Goal: Complete application form

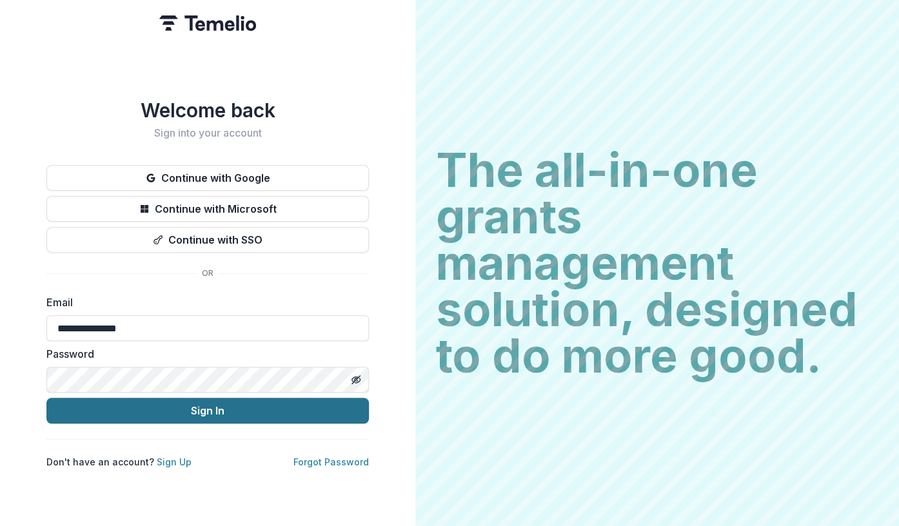
click at [215, 406] on button "Sign In" at bounding box center [207, 411] width 323 height 26
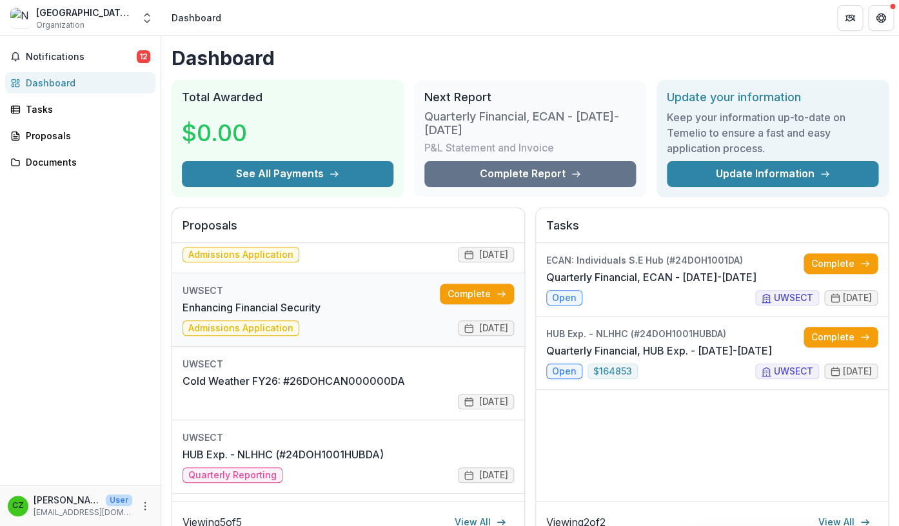
scroll to position [41, 0]
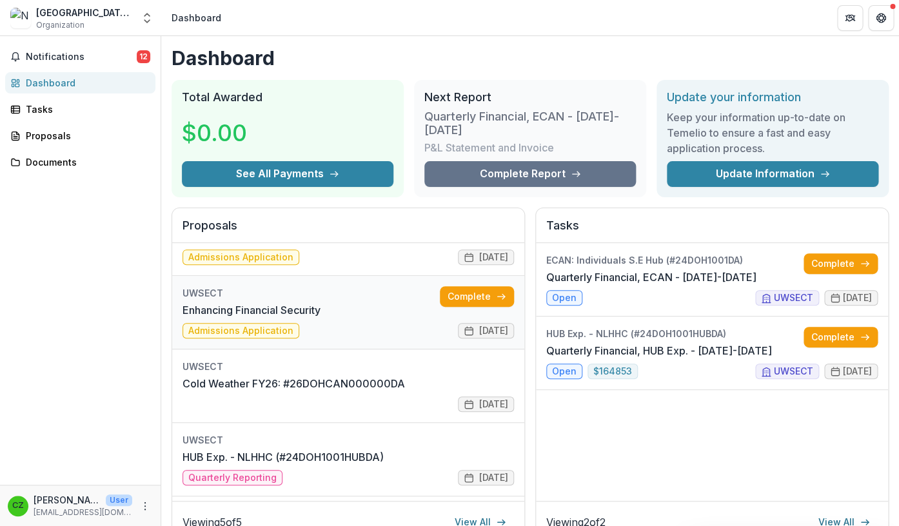
click at [217, 309] on link "Enhancing Financial Security" at bounding box center [252, 310] width 138 height 15
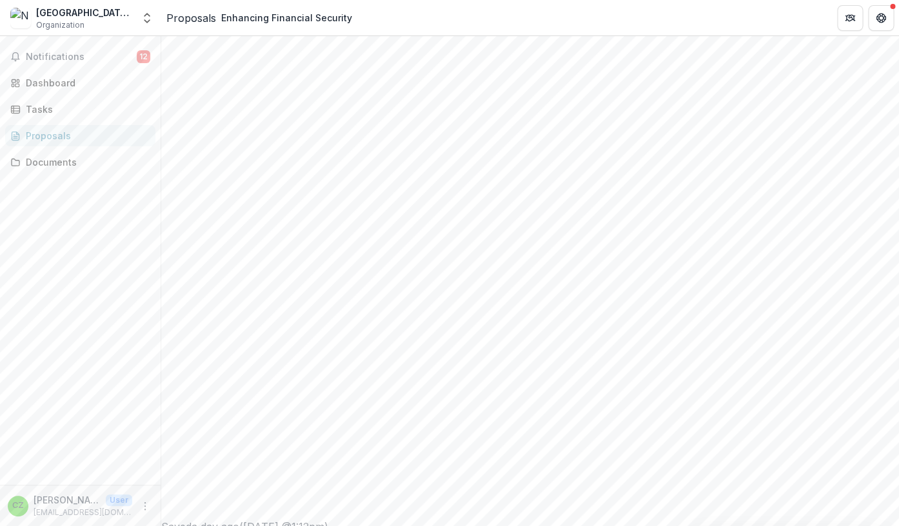
scroll to position [308, 0]
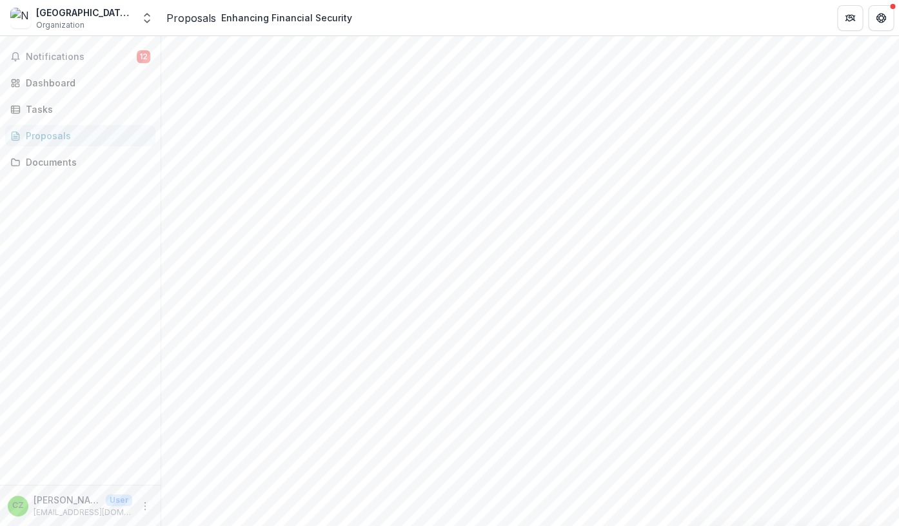
drag, startPoint x: 591, startPoint y: 377, endPoint x: 197, endPoint y: 365, distance: 393.7
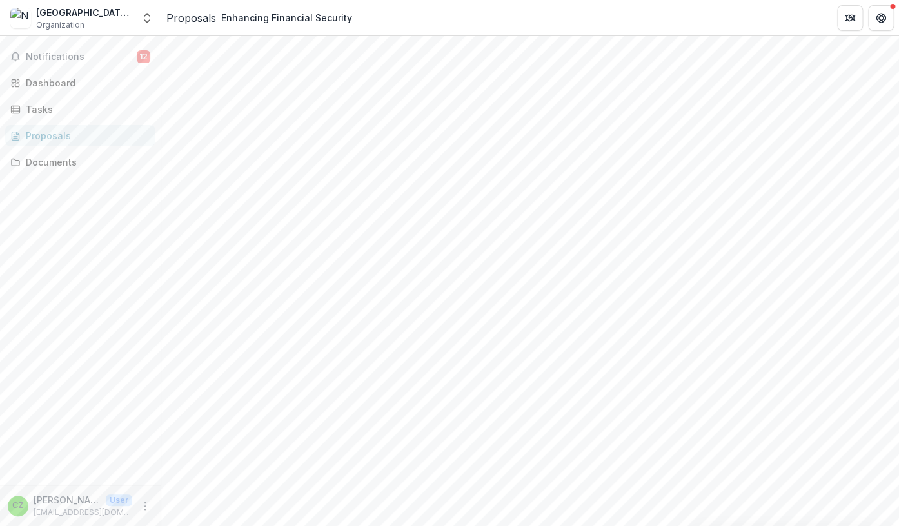
drag, startPoint x: 601, startPoint y: 385, endPoint x: 600, endPoint y: 377, distance: 8.4
type textarea "**********"
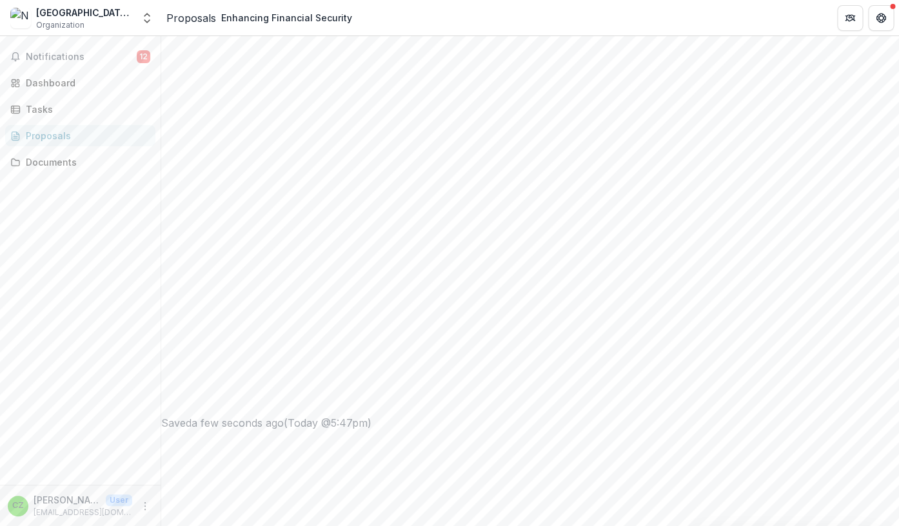
scroll to position [406, 0]
drag, startPoint x: 525, startPoint y: 341, endPoint x: 550, endPoint y: 371, distance: 38.5
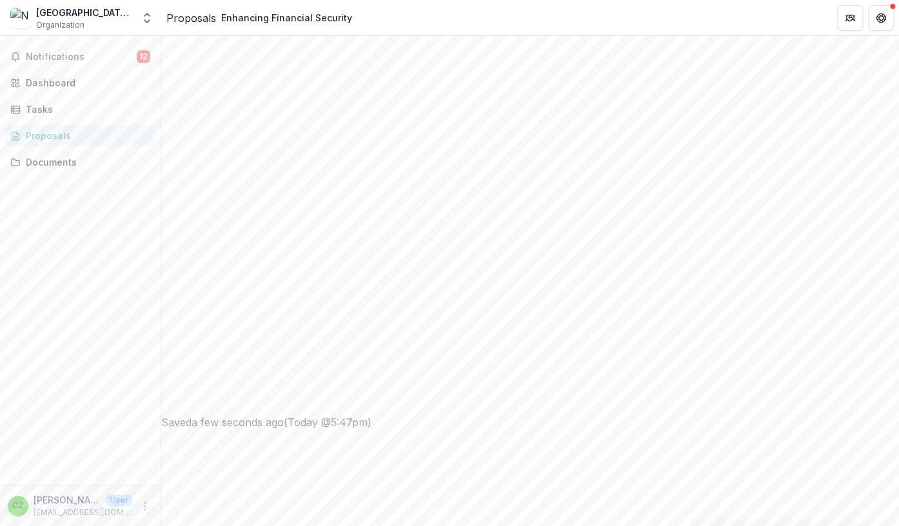
scroll to position [22, 0]
drag, startPoint x: 605, startPoint y: 372, endPoint x: 639, endPoint y: 486, distance: 119.0
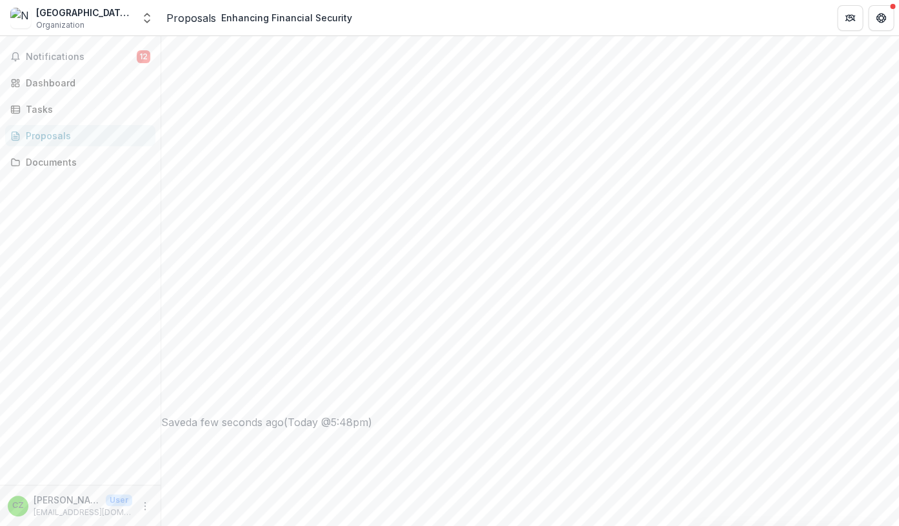
drag, startPoint x: 284, startPoint y: 392, endPoint x: 207, endPoint y: 384, distance: 77.2
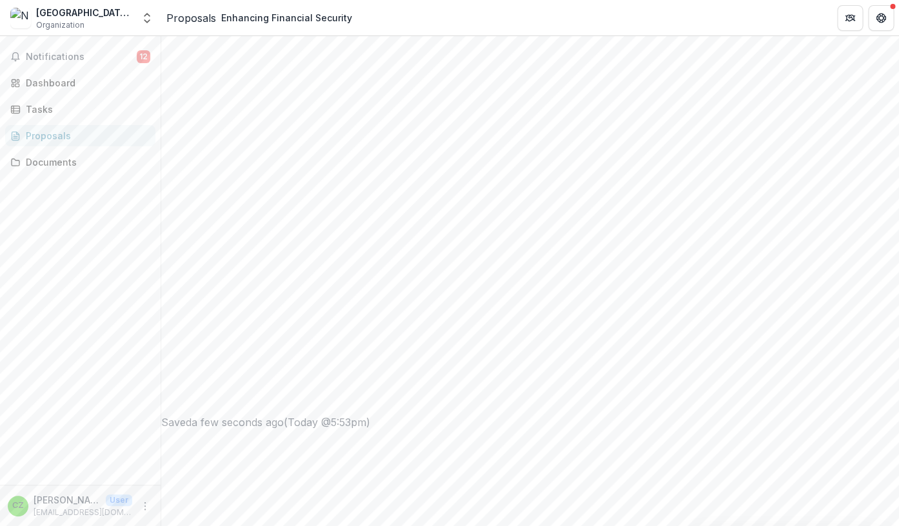
drag, startPoint x: 270, startPoint y: 475, endPoint x: 573, endPoint y: 404, distance: 310.8
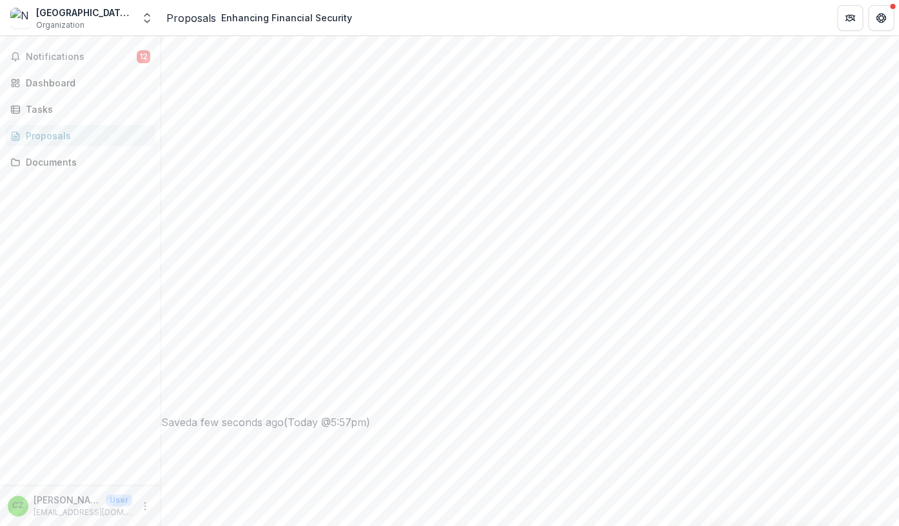
drag, startPoint x: 604, startPoint y: 290, endPoint x: 659, endPoint y: 475, distance: 192.7
type textarea "**********"
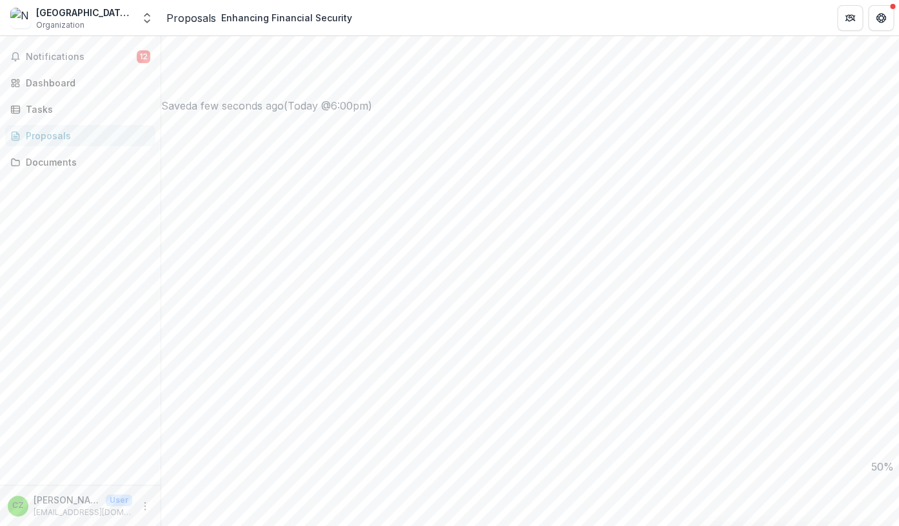
drag, startPoint x: 304, startPoint y: 368, endPoint x: 544, endPoint y: 379, distance: 240.3
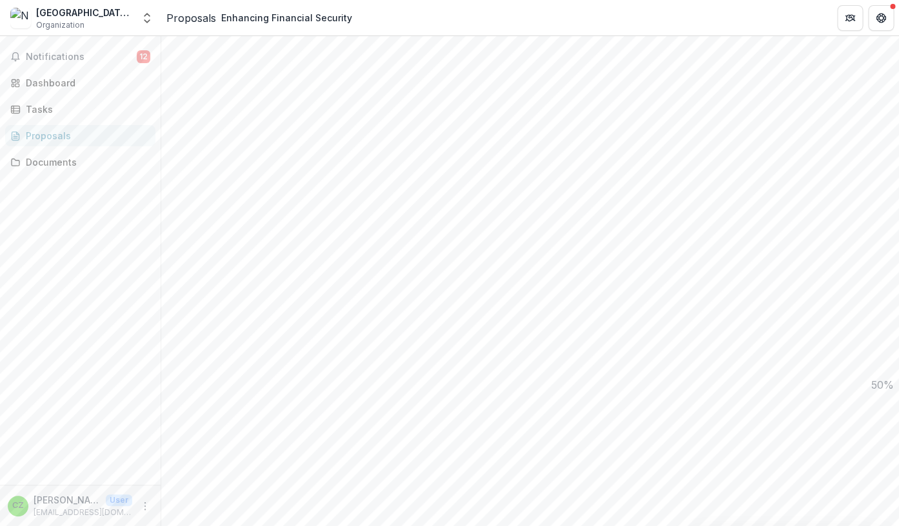
drag, startPoint x: 303, startPoint y: 275, endPoint x: 203, endPoint y: 202, distance: 124.3
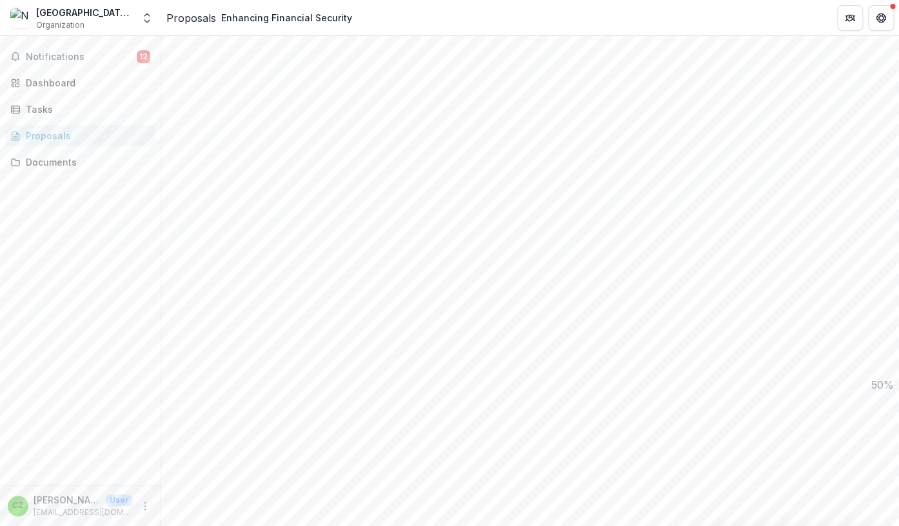
scroll to position [38, 0]
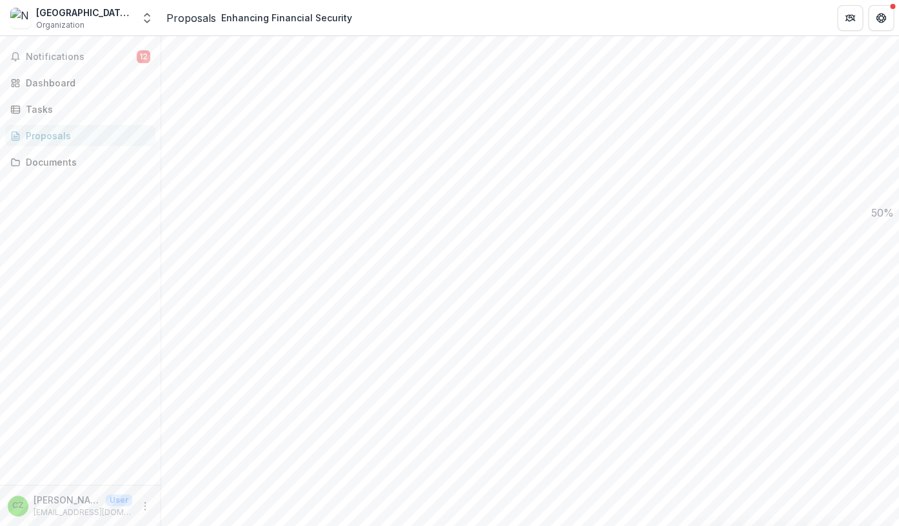
scroll to position [998, 0]
type textarea "**********"
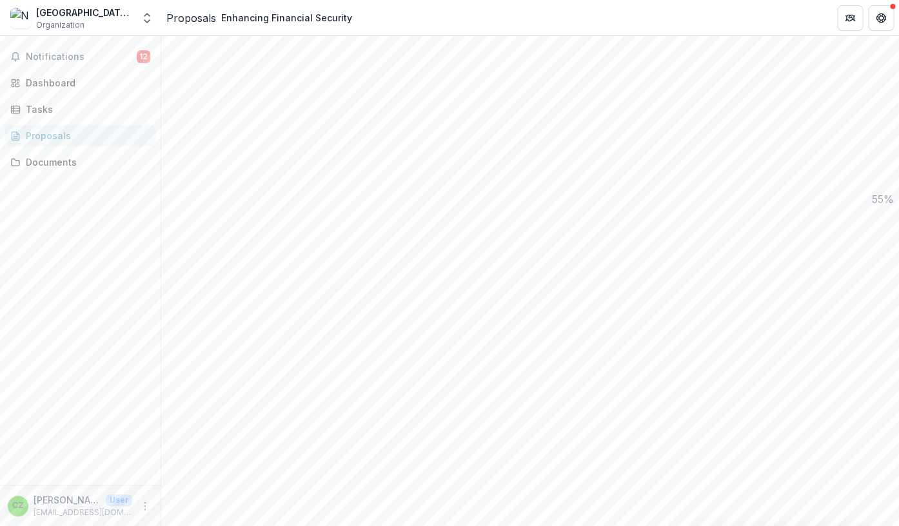
scroll to position [0, 0]
drag, startPoint x: 248, startPoint y: 308, endPoint x: 193, endPoint y: 306, distance: 54.9
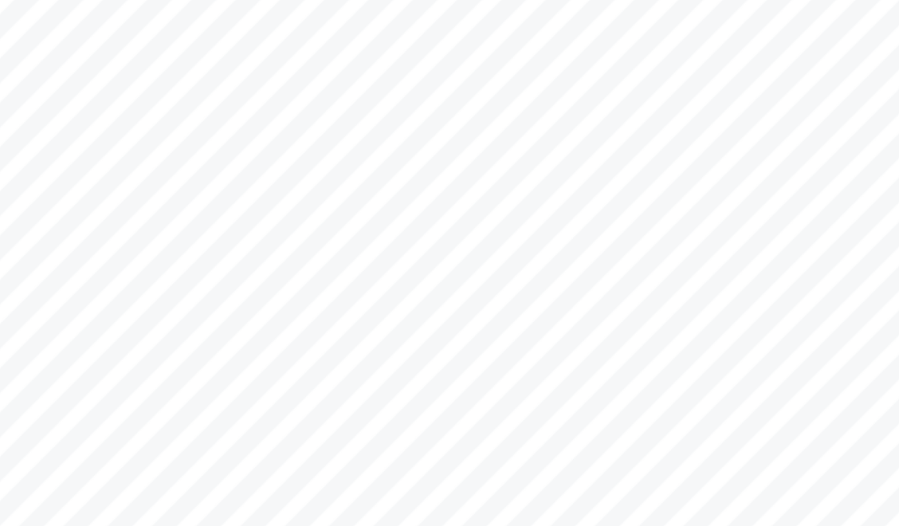
scroll to position [200, 0]
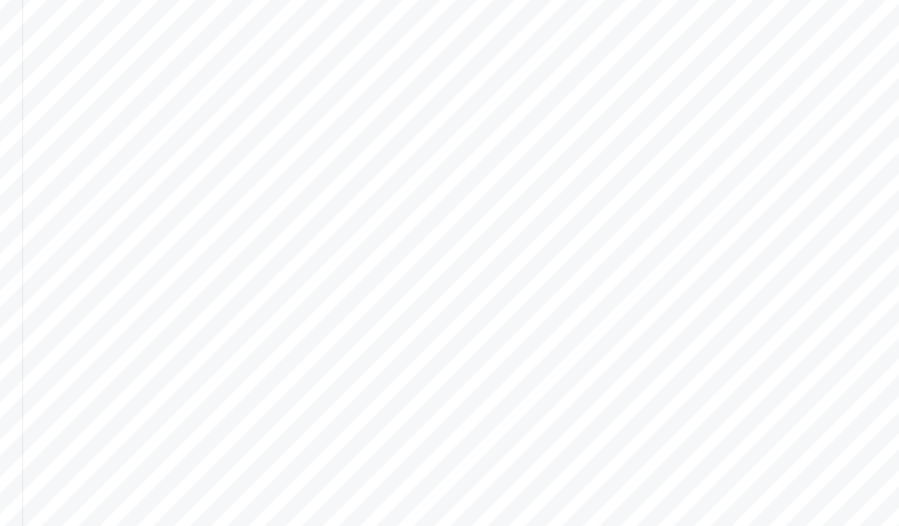
drag, startPoint x: 605, startPoint y: 338, endPoint x: 650, endPoint y: 461, distance: 131.0
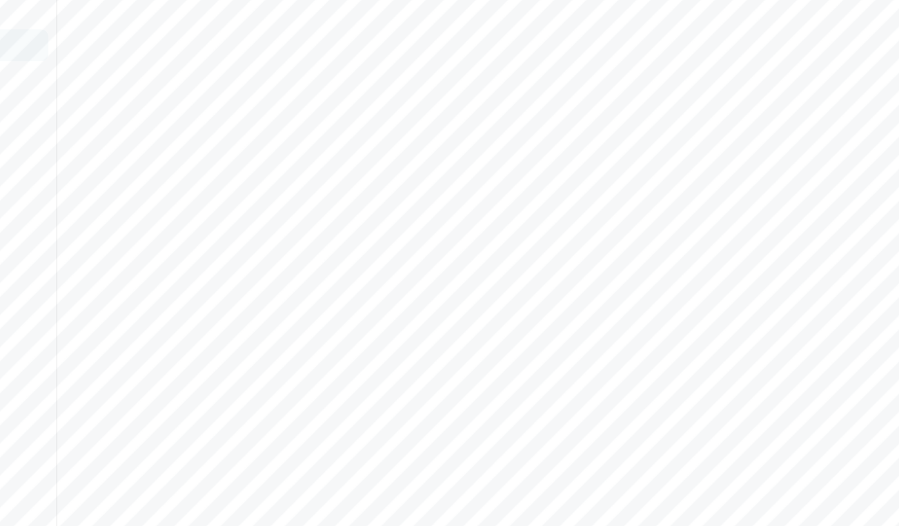
scroll to position [1073, 0]
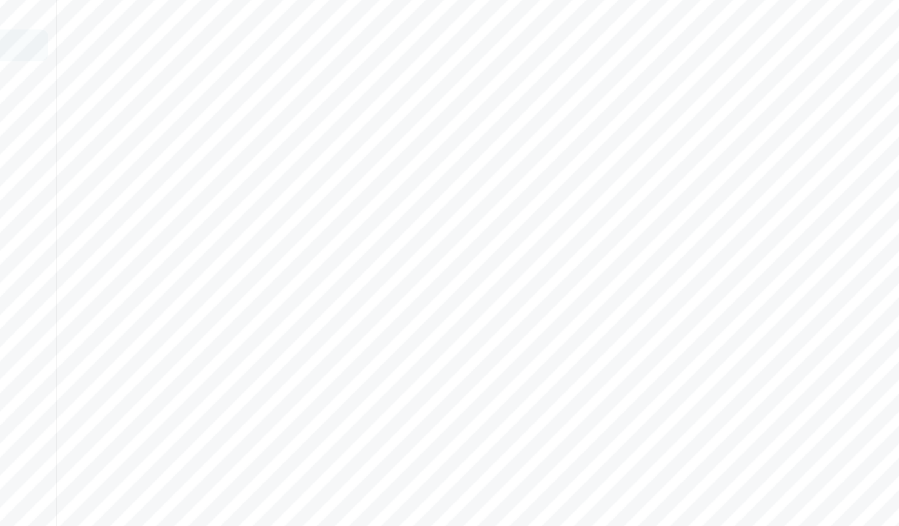
scroll to position [1125, 0]
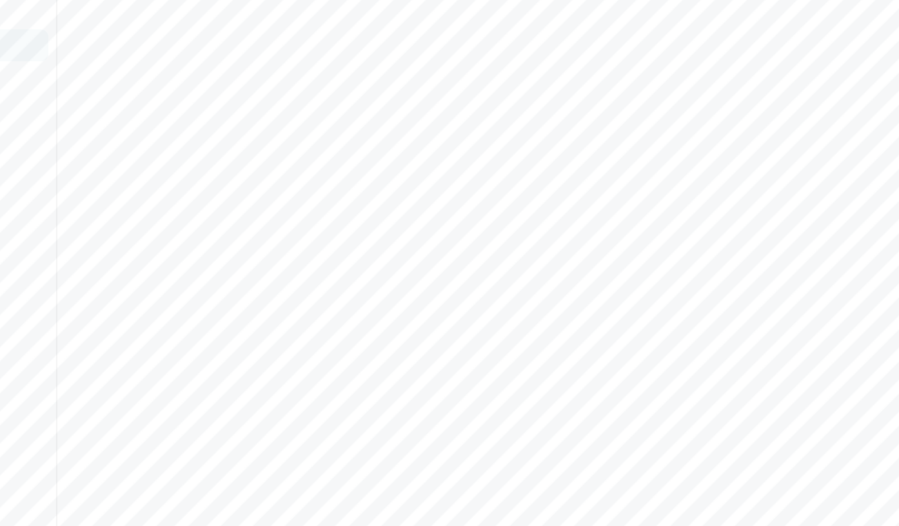
scroll to position [178, 0]
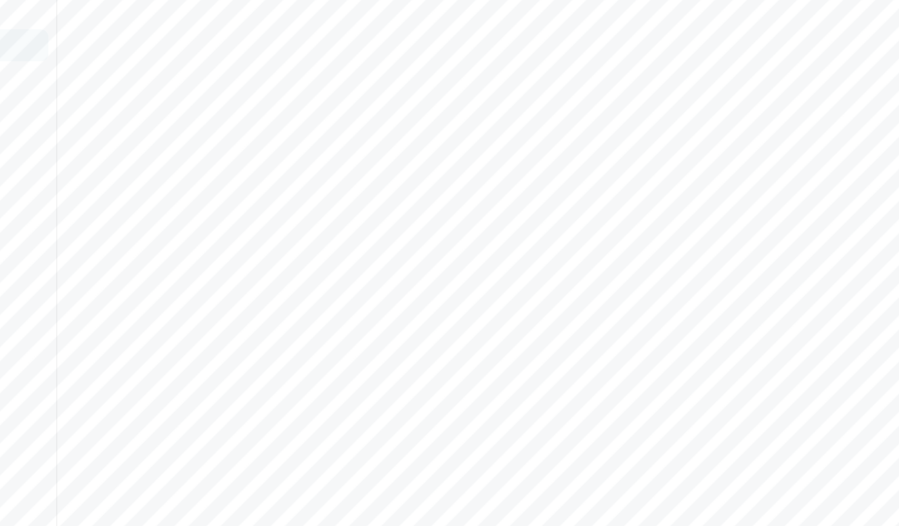
scroll to position [206, 0]
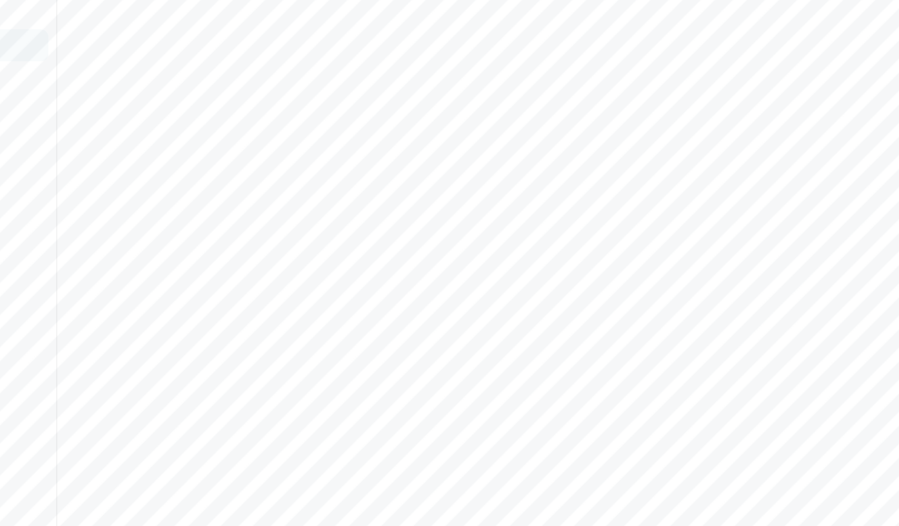
scroll to position [163, 0]
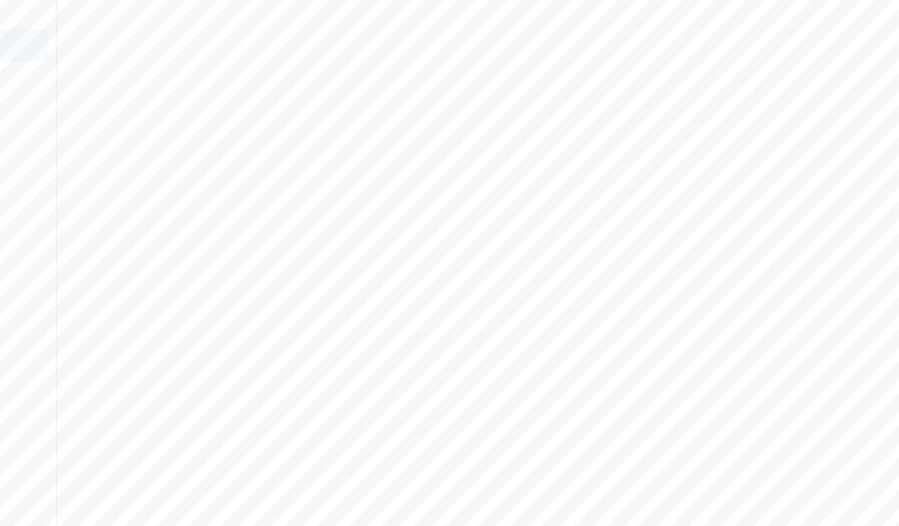
drag, startPoint x: 430, startPoint y: 304, endPoint x: 560, endPoint y: 327, distance: 131.6
drag, startPoint x: 432, startPoint y: 305, endPoint x: 475, endPoint y: 308, distance: 42.7
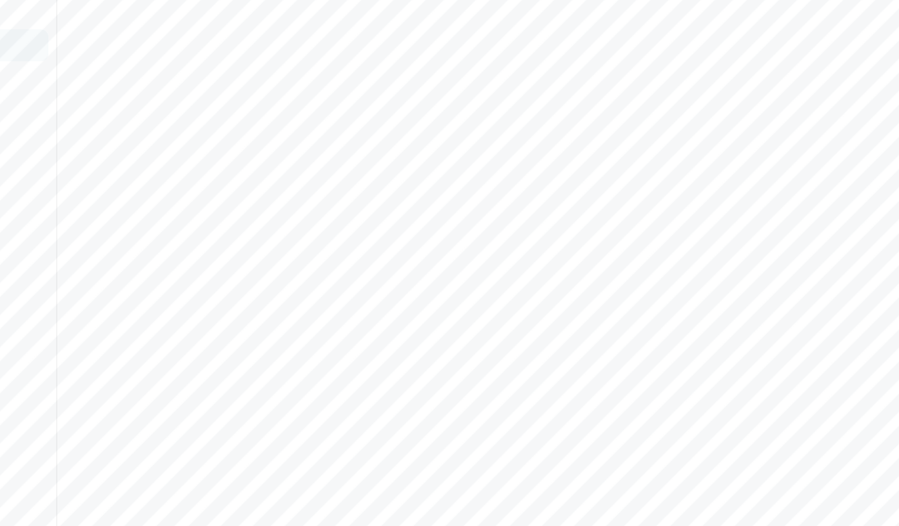
drag, startPoint x: 430, startPoint y: 306, endPoint x: 559, endPoint y: 327, distance: 130.8
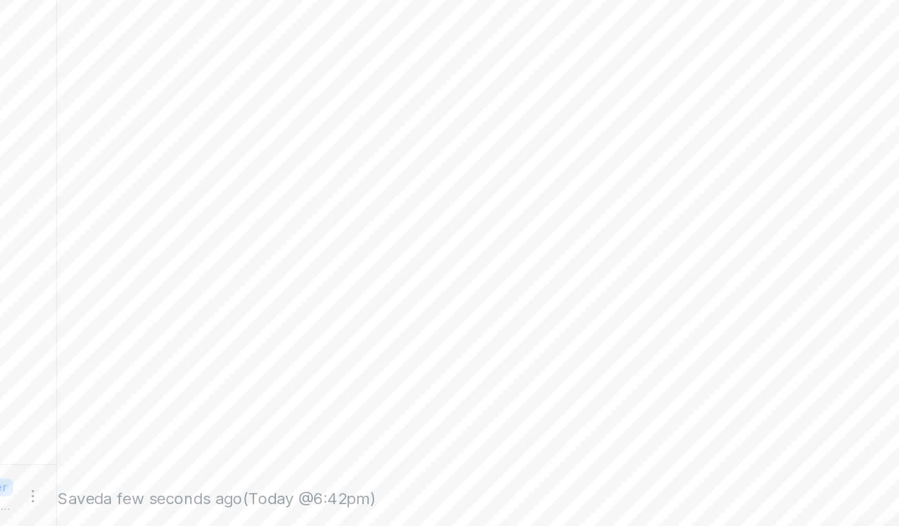
scroll to position [0, 0]
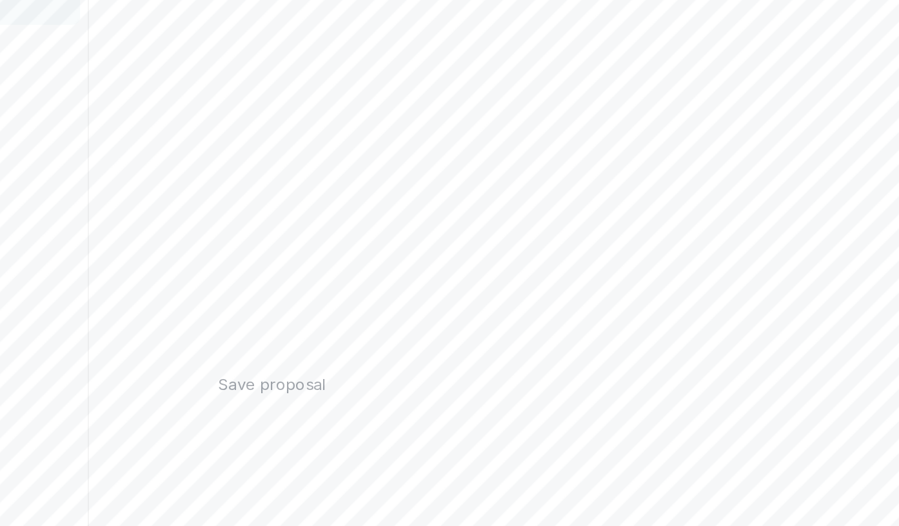
type textarea "**********"
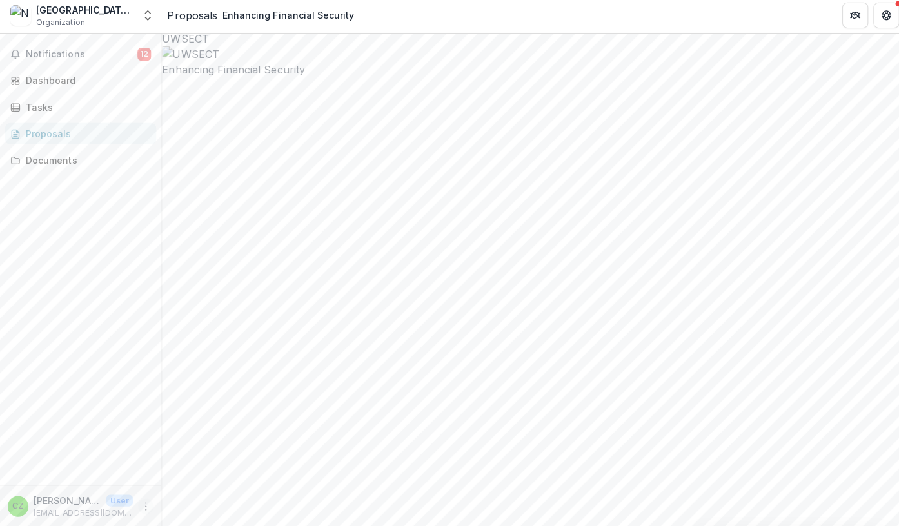
click at [144, 506] on icon "More" at bounding box center [145, 506] width 10 height 10
click at [203, 501] on button "Logout" at bounding box center [230, 499] width 138 height 21
